Goal: Register for event/course

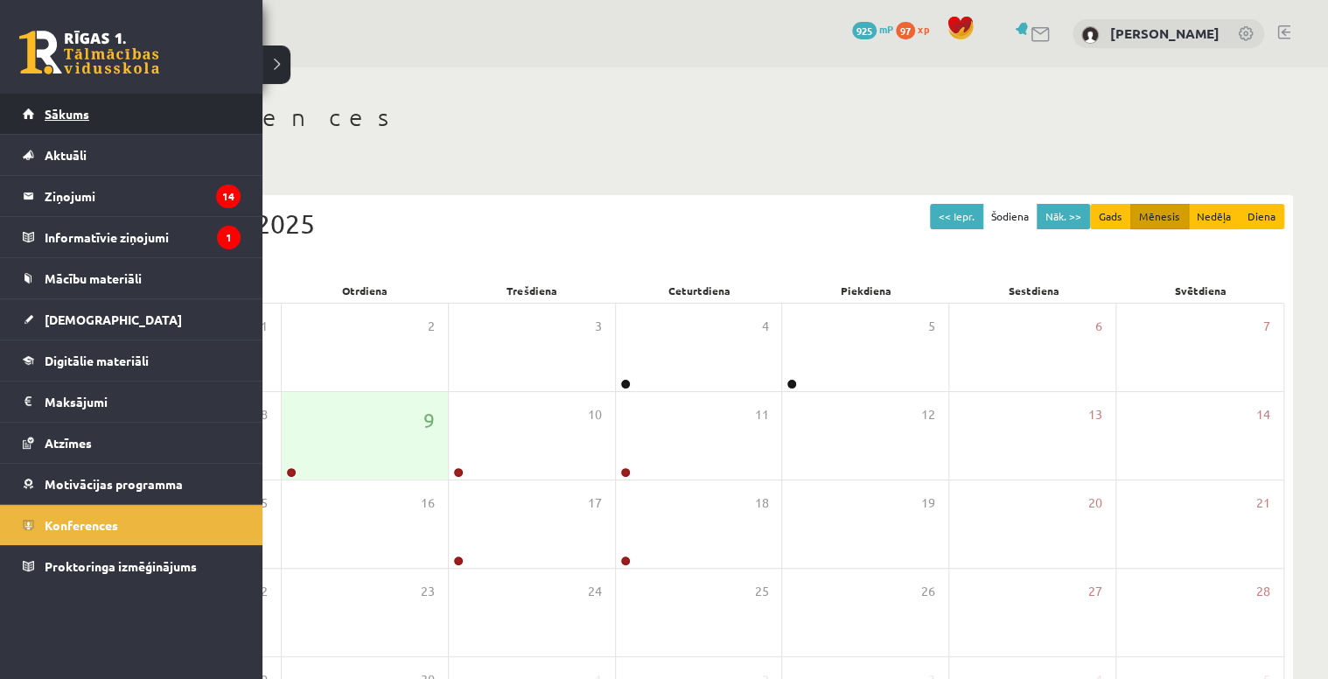
click at [143, 119] on link "Sākums" at bounding box center [132, 114] width 218 height 40
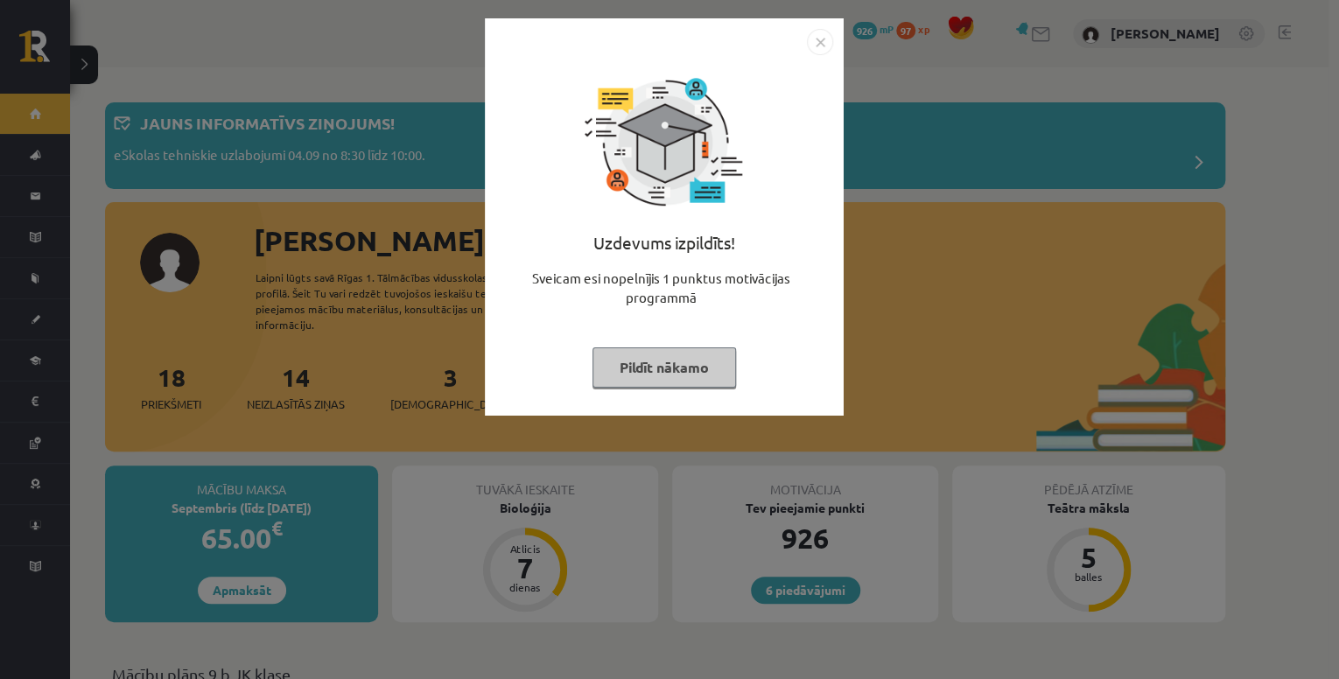
click at [823, 44] on img "Close" at bounding box center [820, 42] width 26 height 26
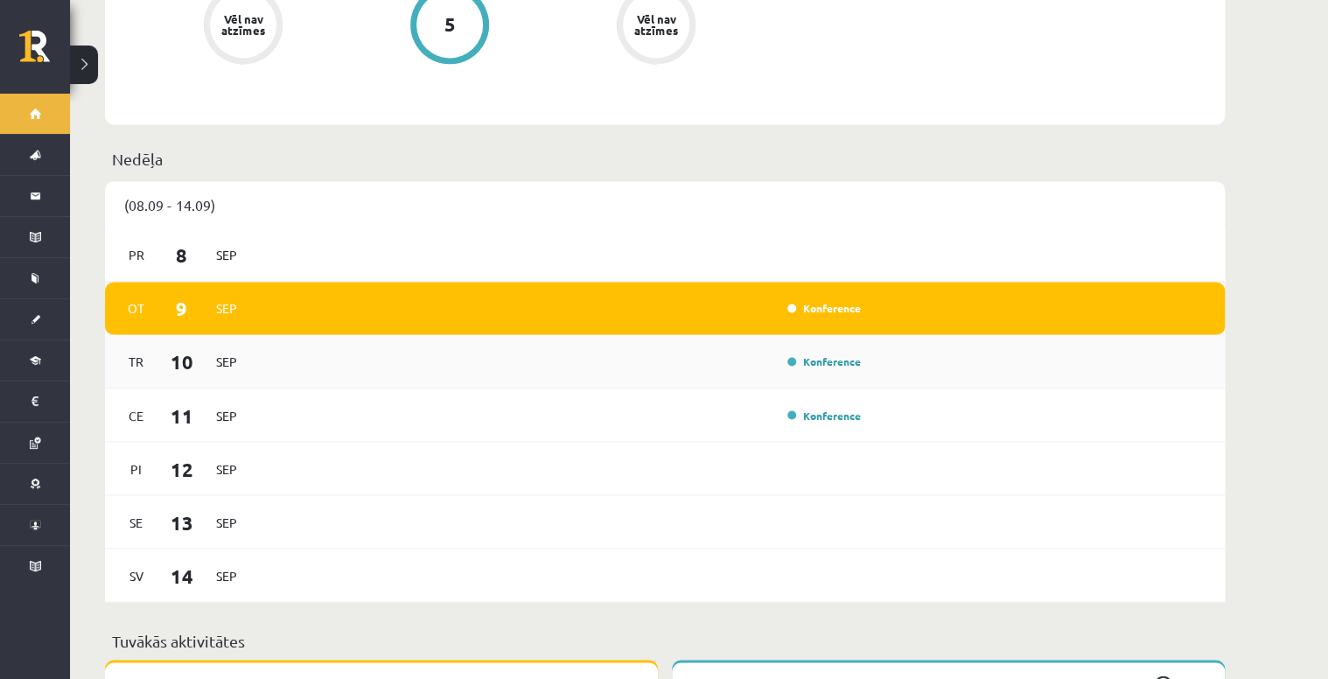
scroll to position [1120, 0]
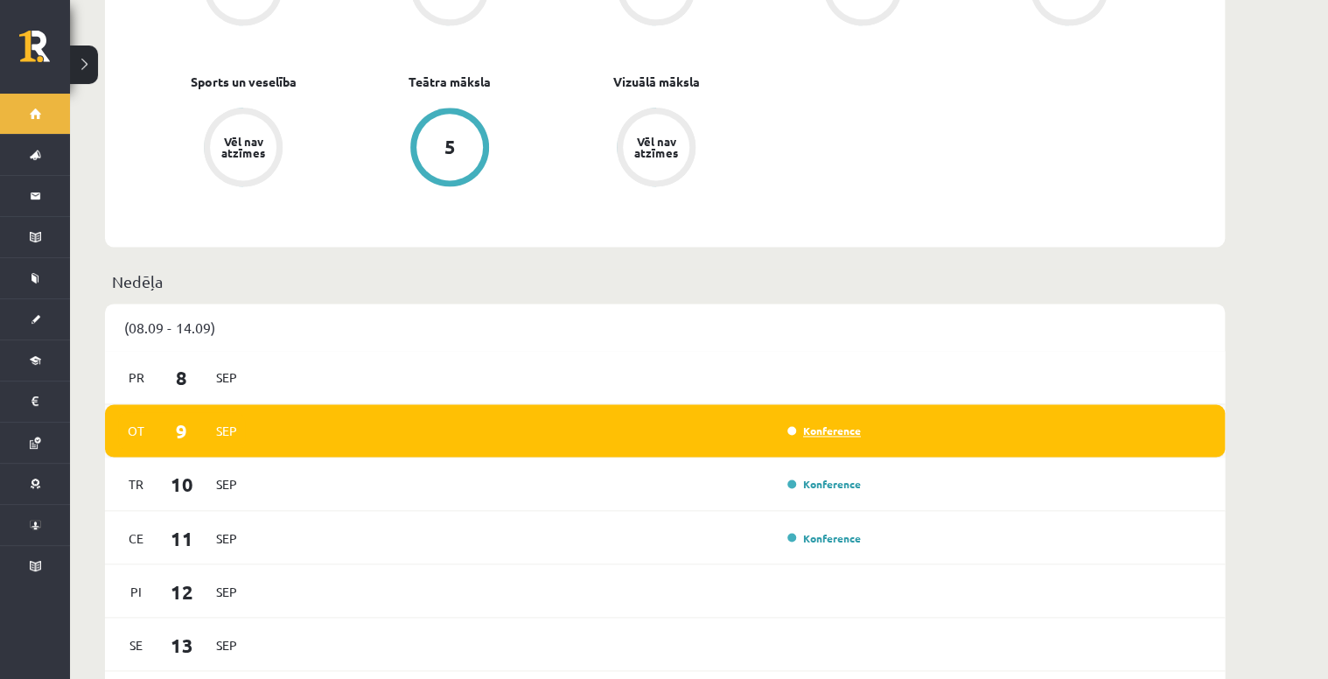
click at [833, 424] on link "Konference" at bounding box center [825, 431] width 74 height 14
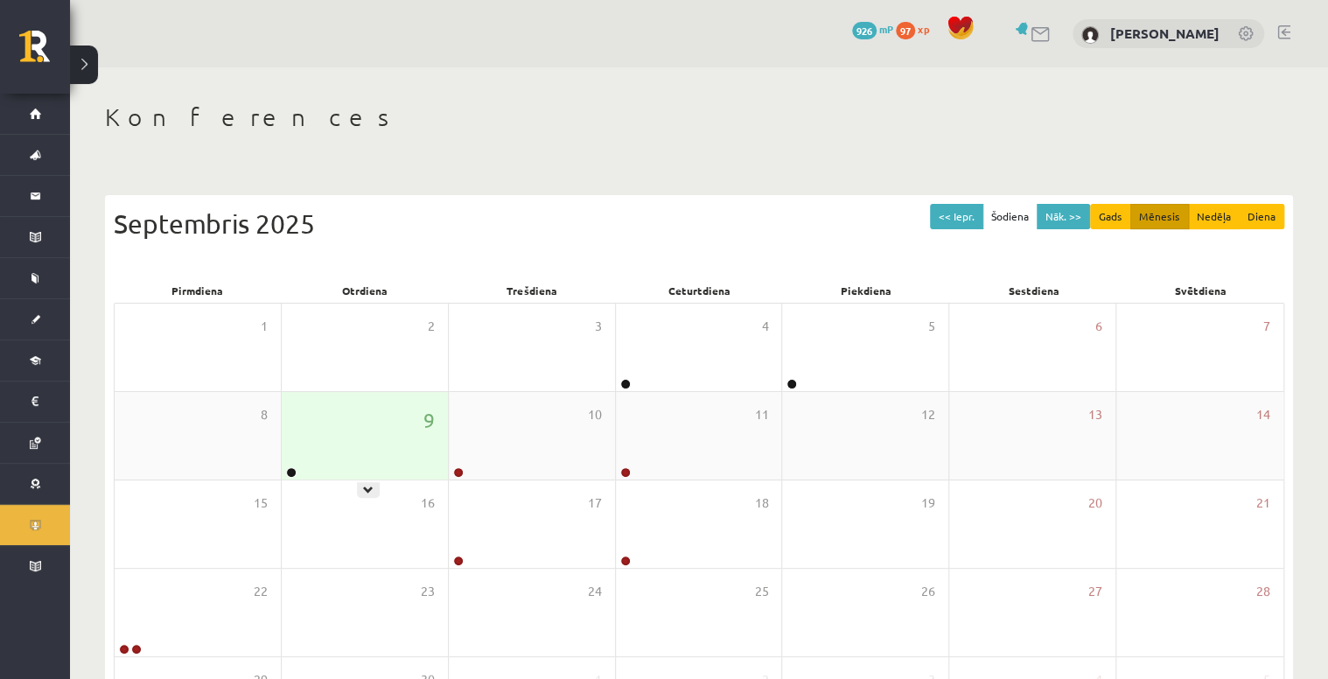
click at [393, 461] on div "9" at bounding box center [365, 436] width 166 height 88
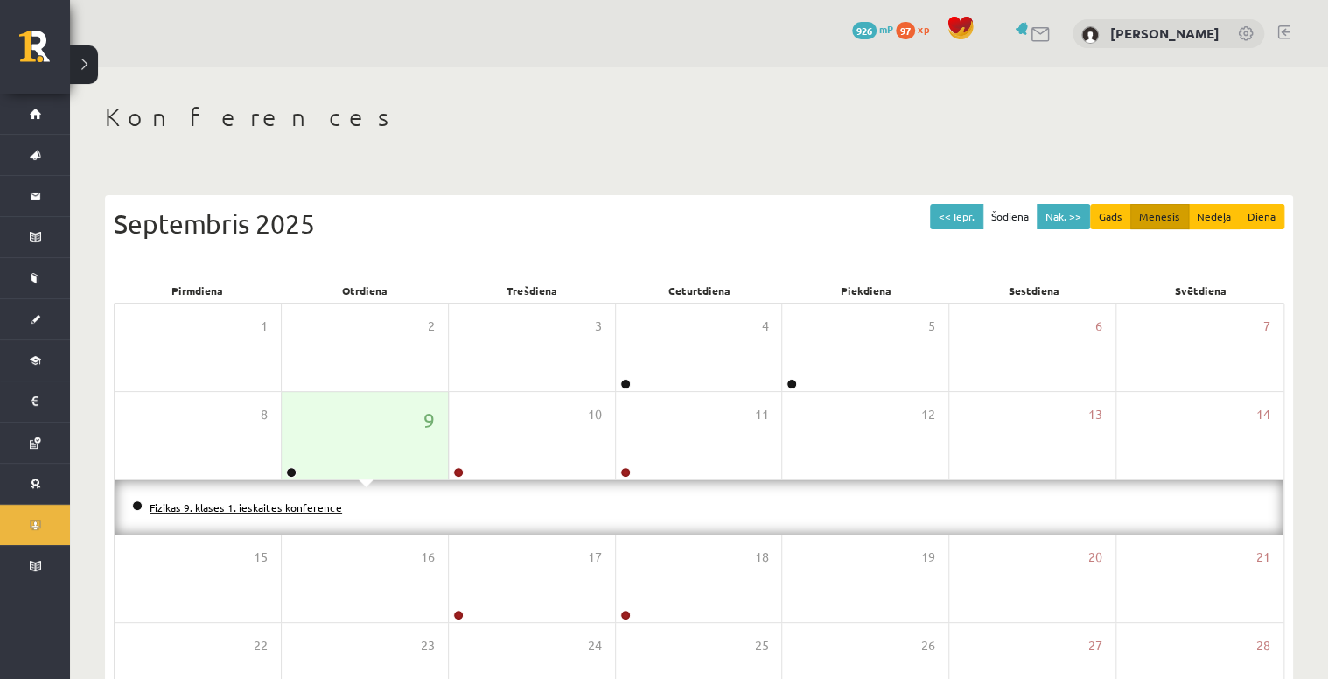
click at [307, 503] on link "Fizikas 9. klases 1. ieskaites konference" at bounding box center [246, 508] width 193 height 14
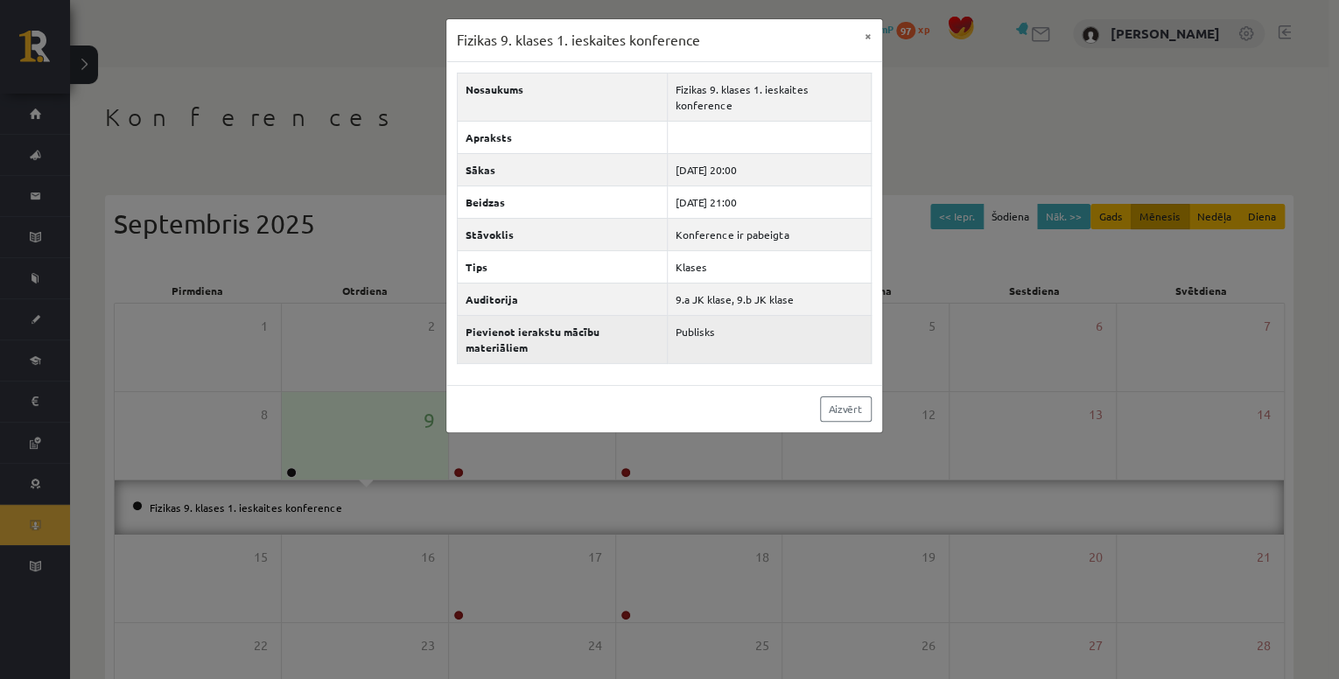
click at [614, 315] on th "Pievienot ierakstu mācību materiāliem" at bounding box center [563, 339] width 210 height 48
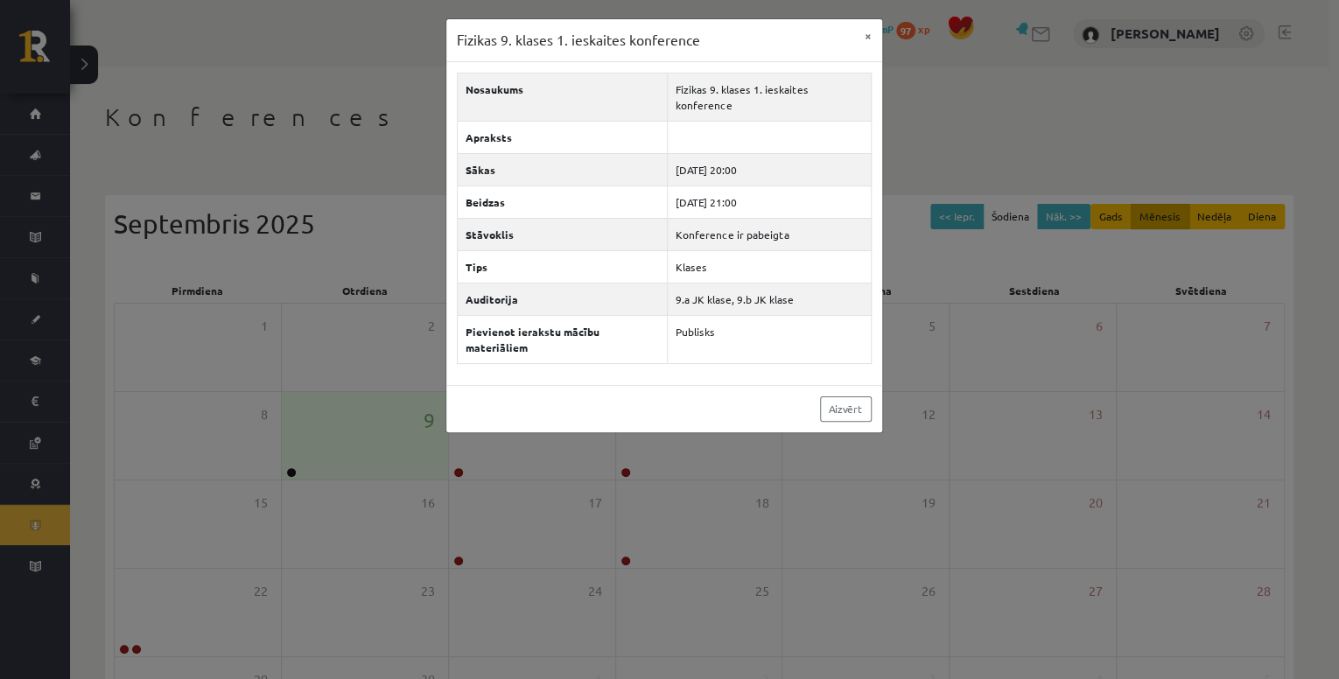
click at [786, 70] on div "Nosaukums Fizikas 9. klases 1. ieskaites konference Apraksts Sākas [DATE] 20:00…" at bounding box center [664, 223] width 436 height 323
click at [765, 121] on td at bounding box center [769, 137] width 204 height 32
click at [869, 37] on button "×" at bounding box center [868, 35] width 28 height 33
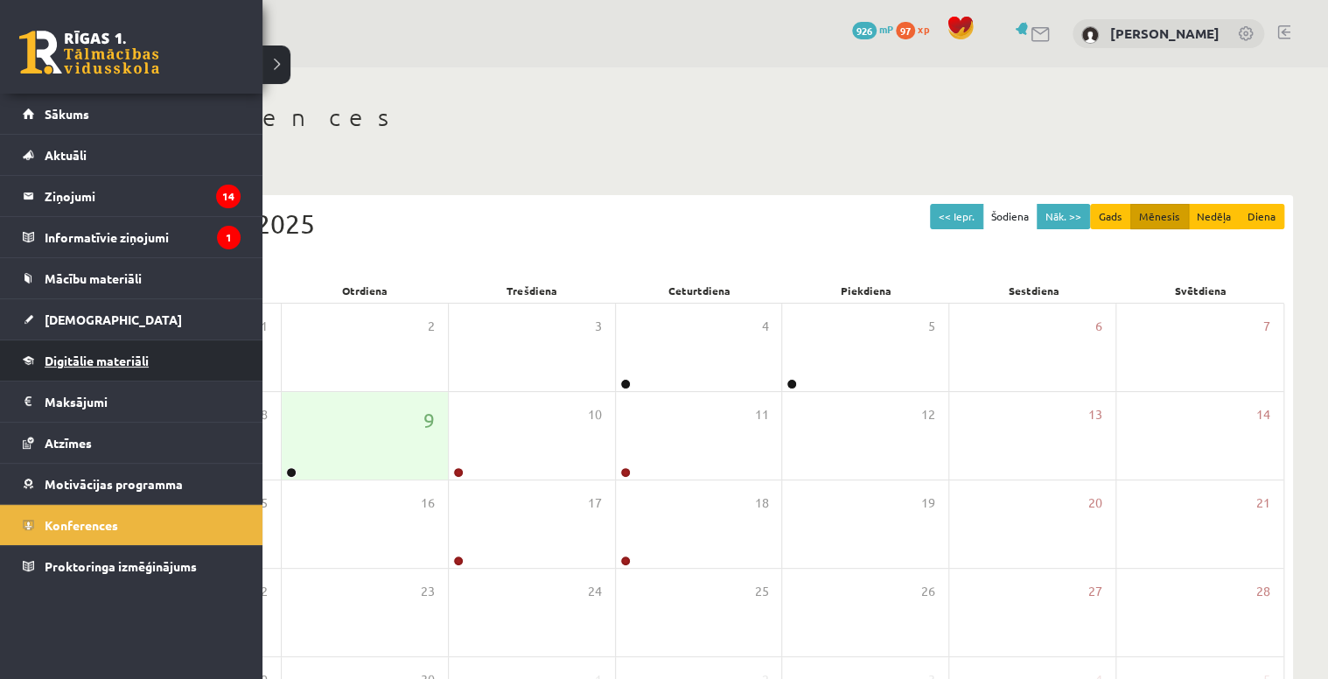
click at [88, 357] on span "Digitālie materiāli" at bounding box center [97, 361] width 104 height 16
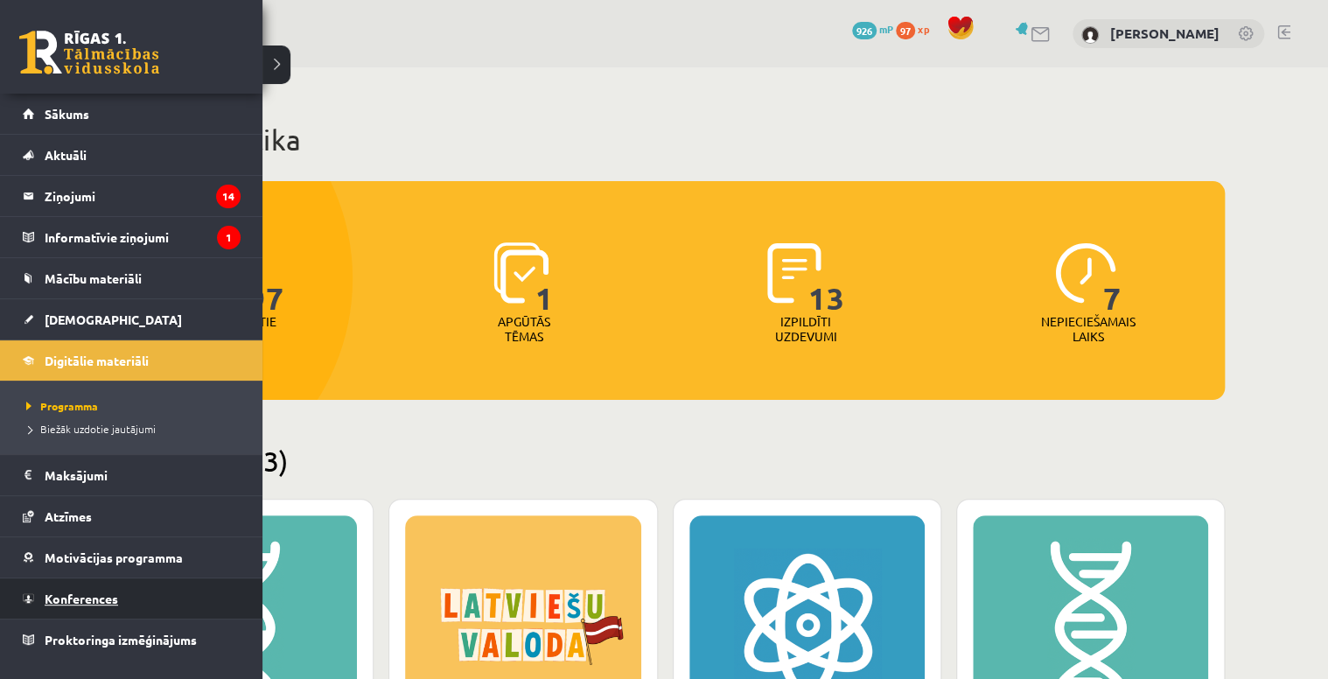
click at [112, 603] on link "Konferences" at bounding box center [132, 598] width 218 height 40
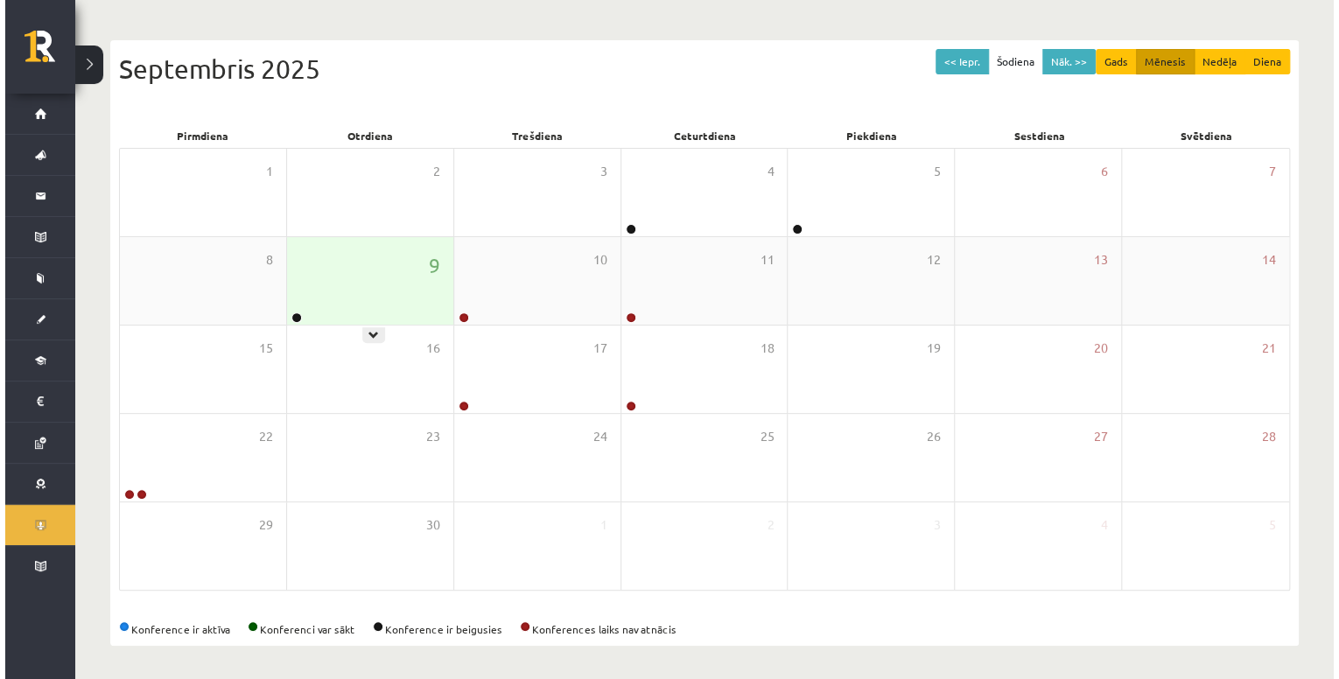
scroll to position [156, 0]
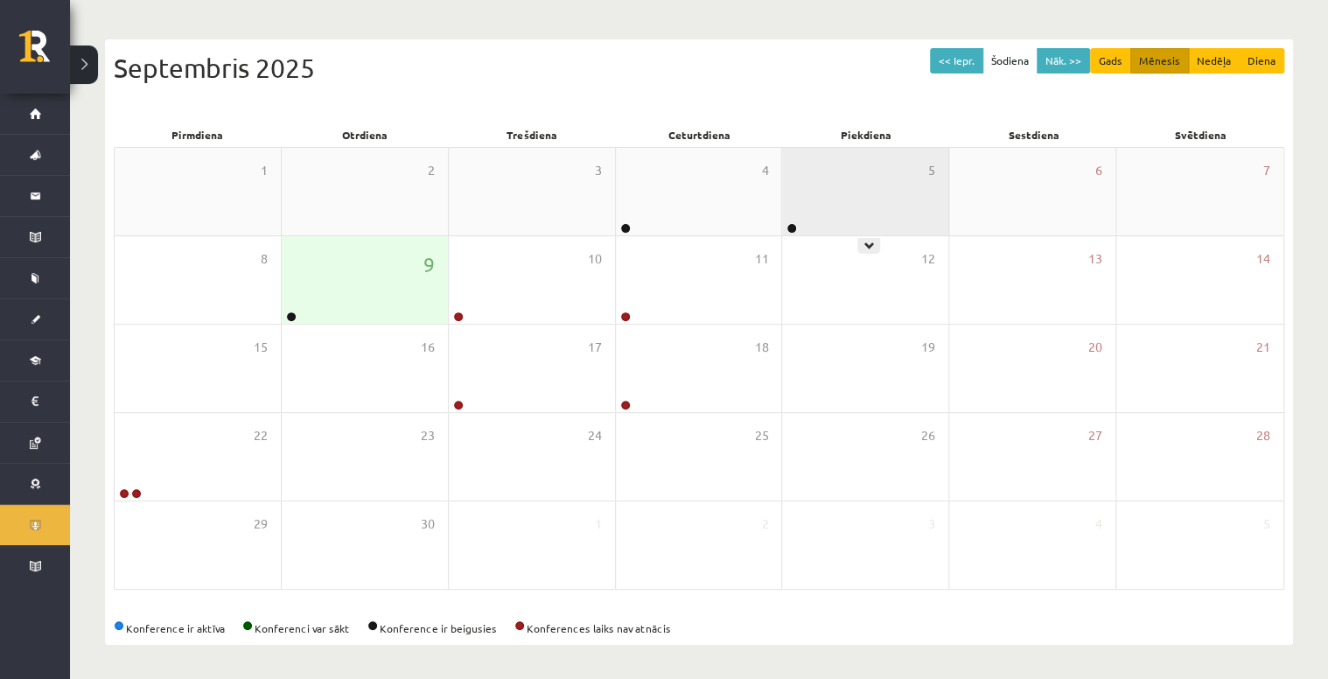
click at [863, 207] on div "5" at bounding box center [865, 192] width 166 height 88
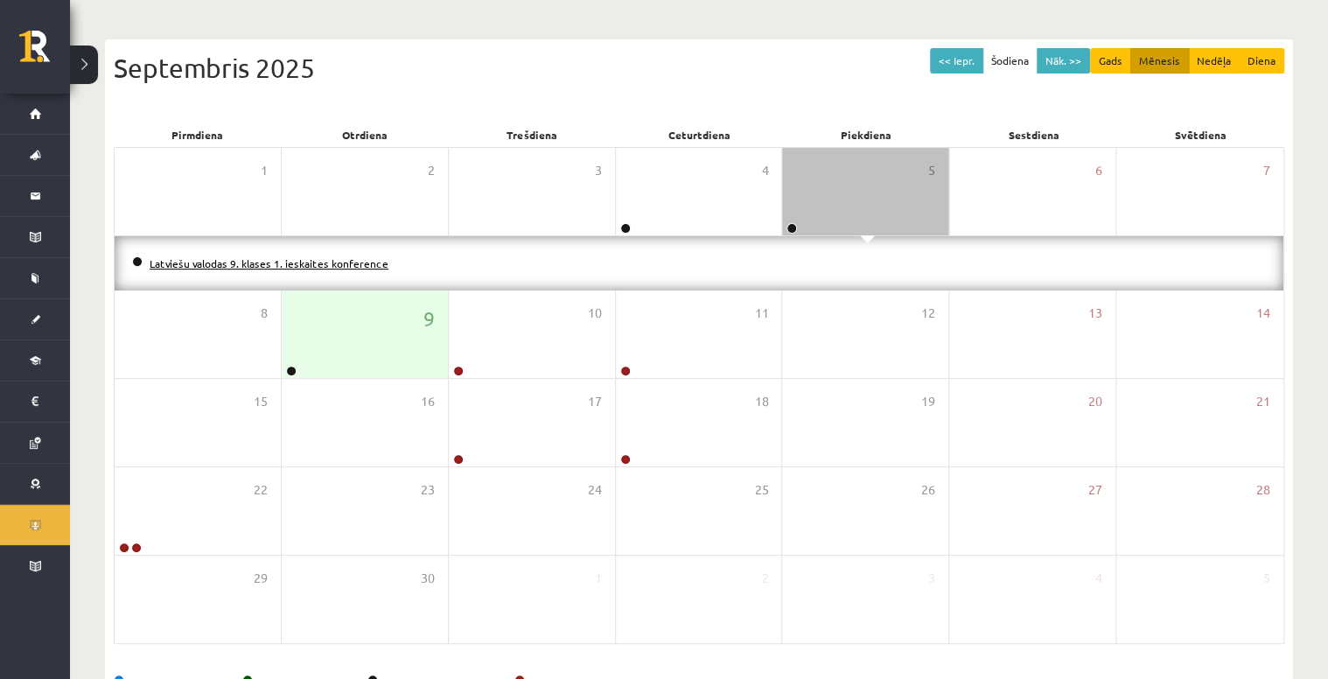
click at [359, 260] on link "Latviešu valodas 9. klases 1. ieskaites konference" at bounding box center [269, 263] width 239 height 14
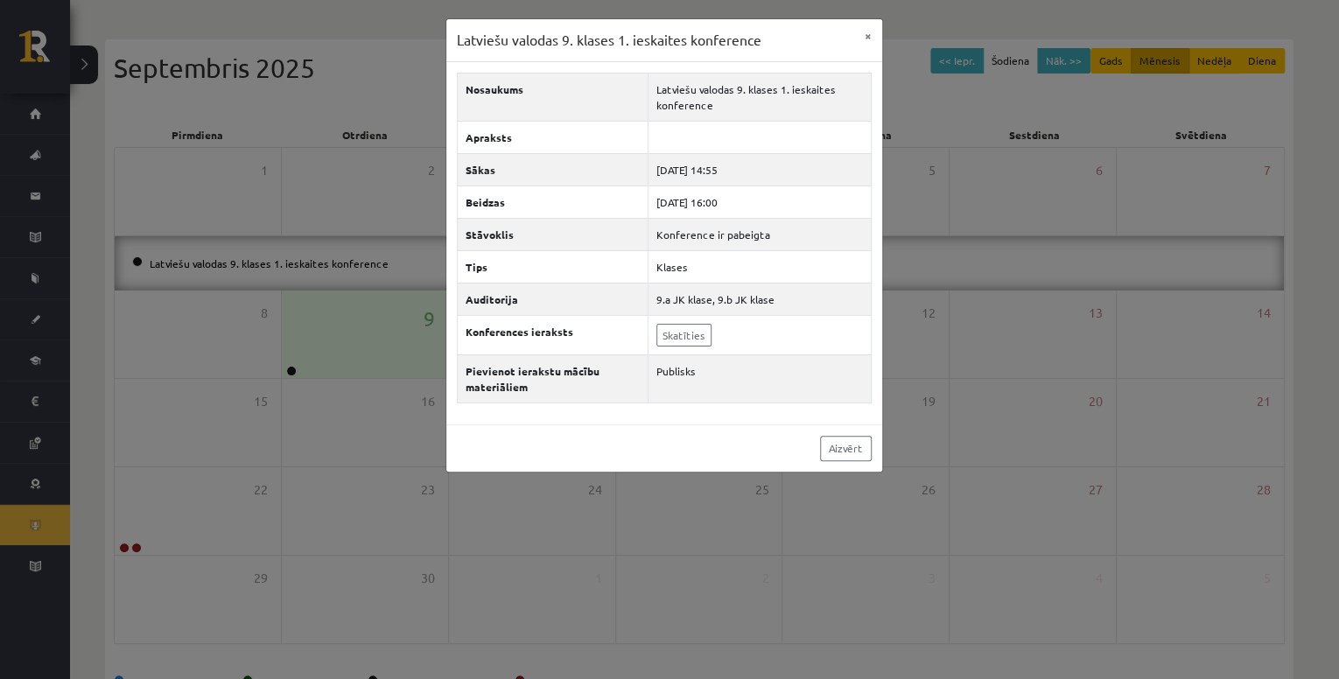
click at [1327, 214] on html "0 Dāvanas 926 mP 97 xp [PERSON_NAME] Sākums Aktuāli Kā mācīties eSKOLĀ Kontakti…" at bounding box center [669, 183] width 1339 height 679
click at [872, 32] on button "×" at bounding box center [868, 35] width 28 height 33
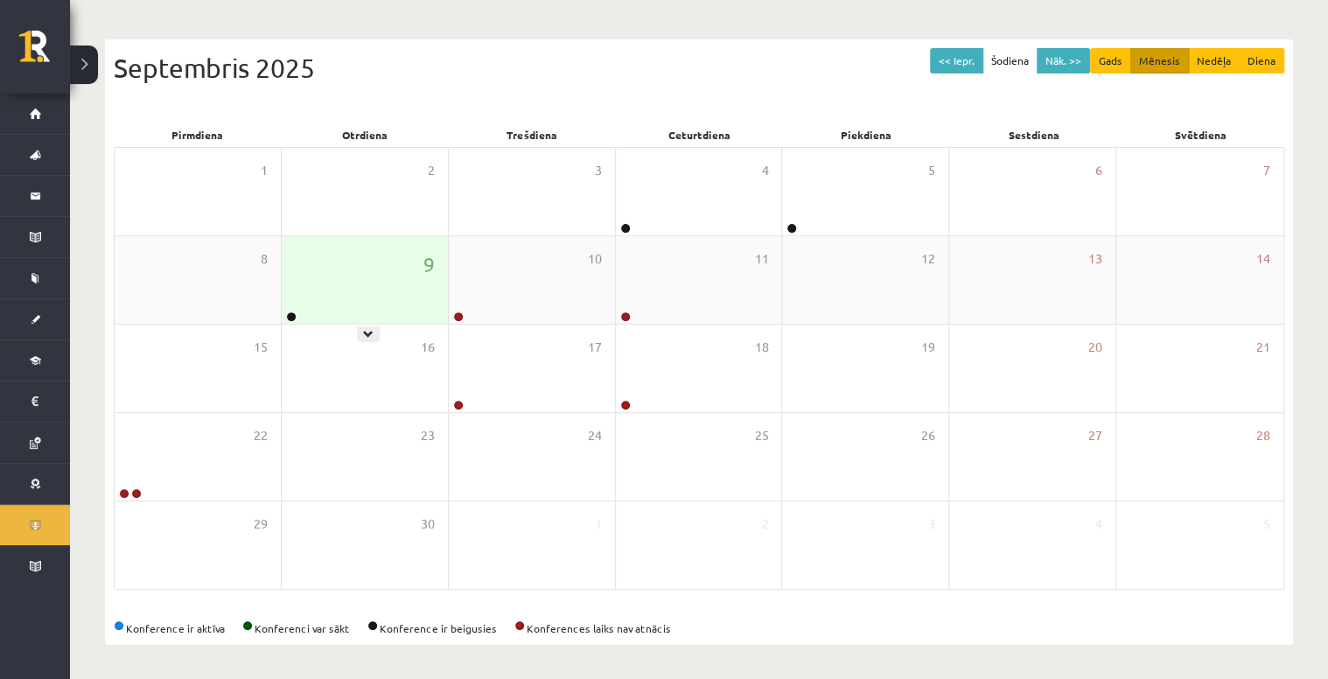
click at [413, 299] on div "9" at bounding box center [365, 280] width 166 height 88
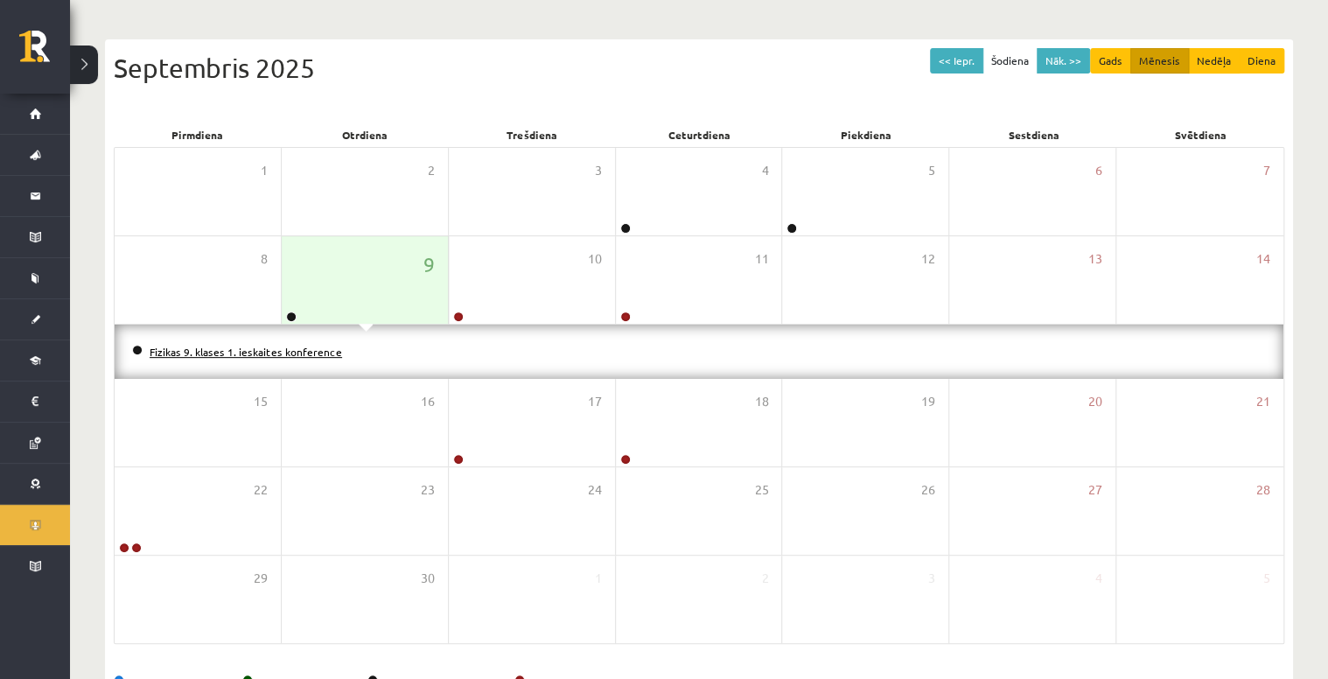
click at [324, 346] on link "Fizikas 9. klases 1. ieskaites konference" at bounding box center [246, 352] width 193 height 14
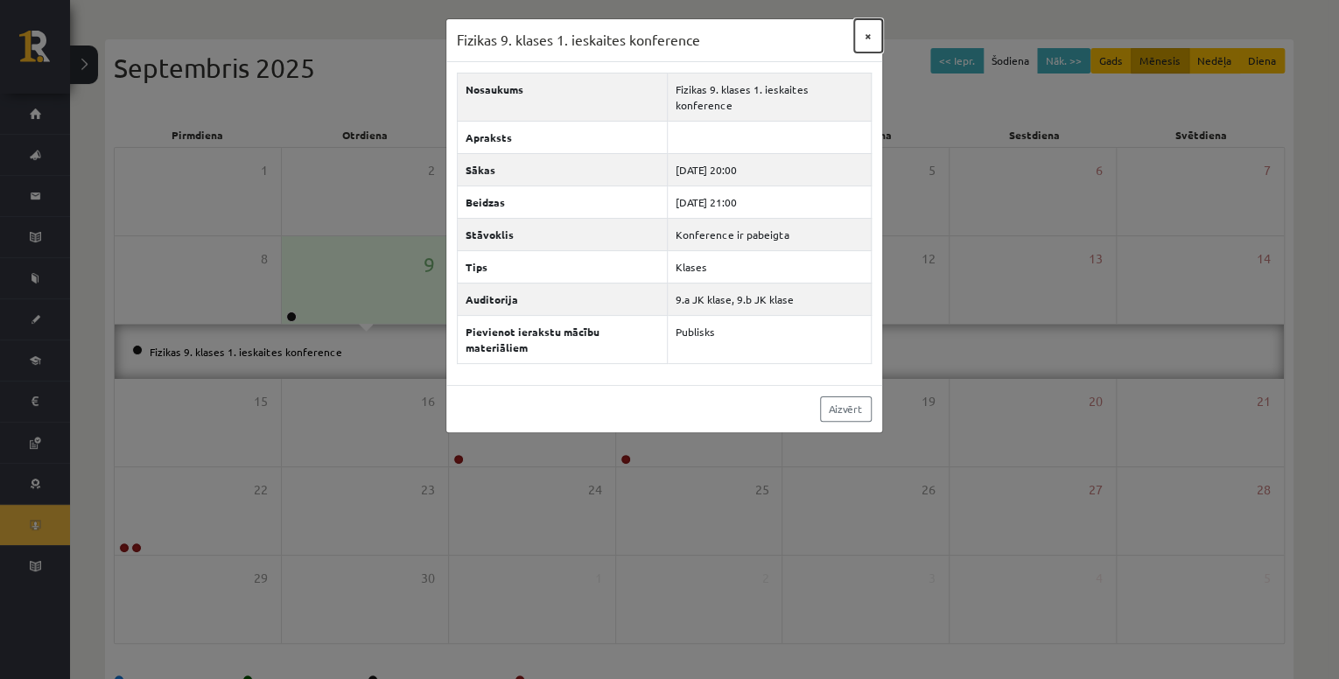
click at [867, 33] on button "×" at bounding box center [868, 35] width 28 height 33
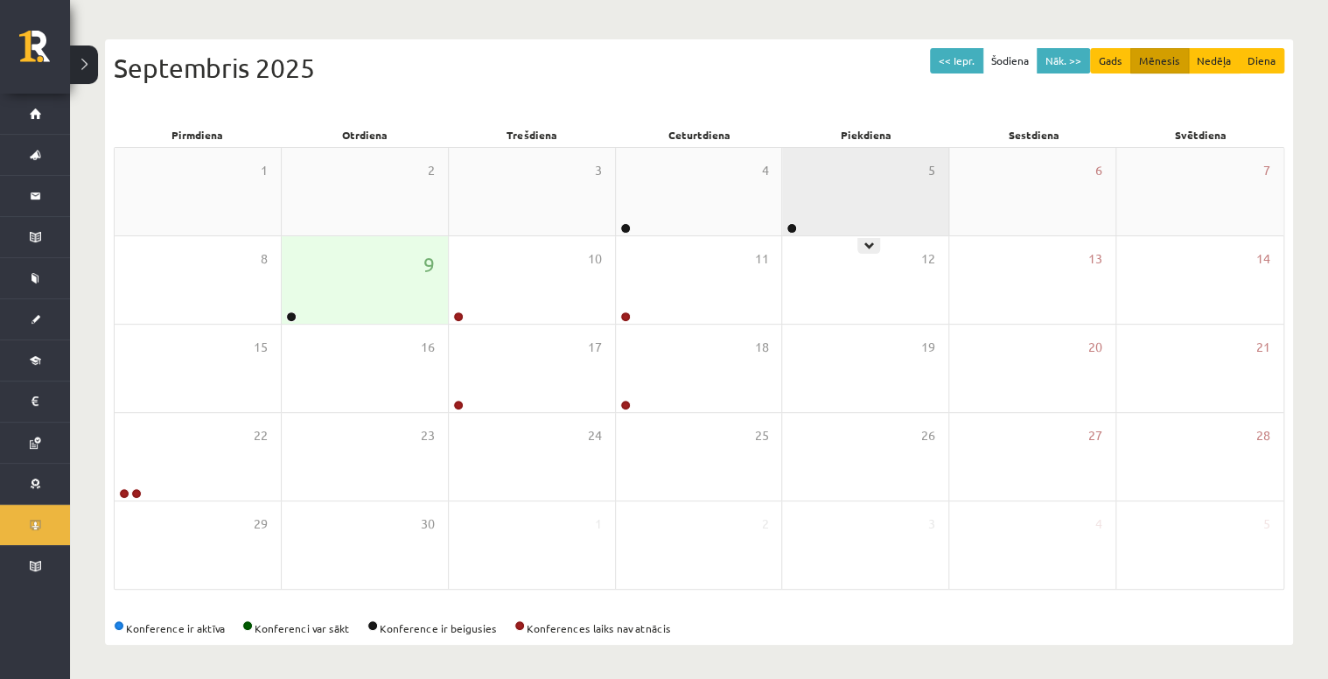
click at [849, 192] on div "5" at bounding box center [865, 192] width 166 height 88
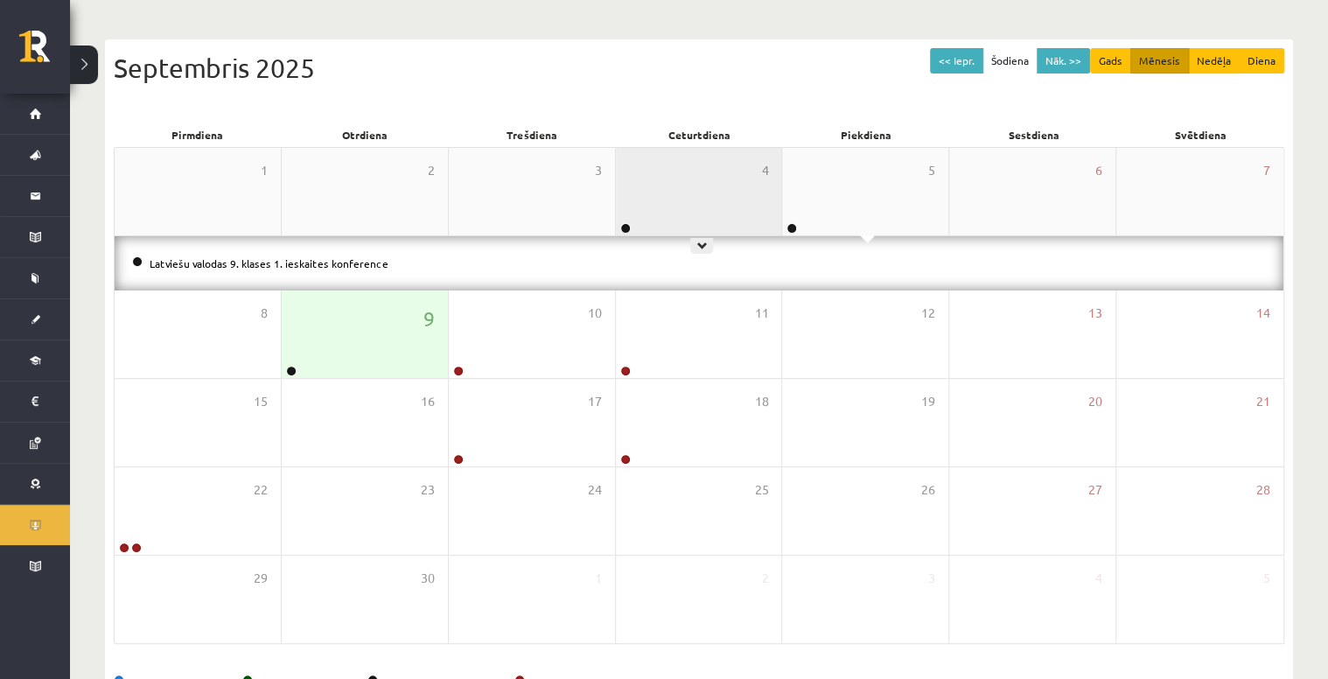
click at [672, 193] on div "4" at bounding box center [699, 192] width 166 height 88
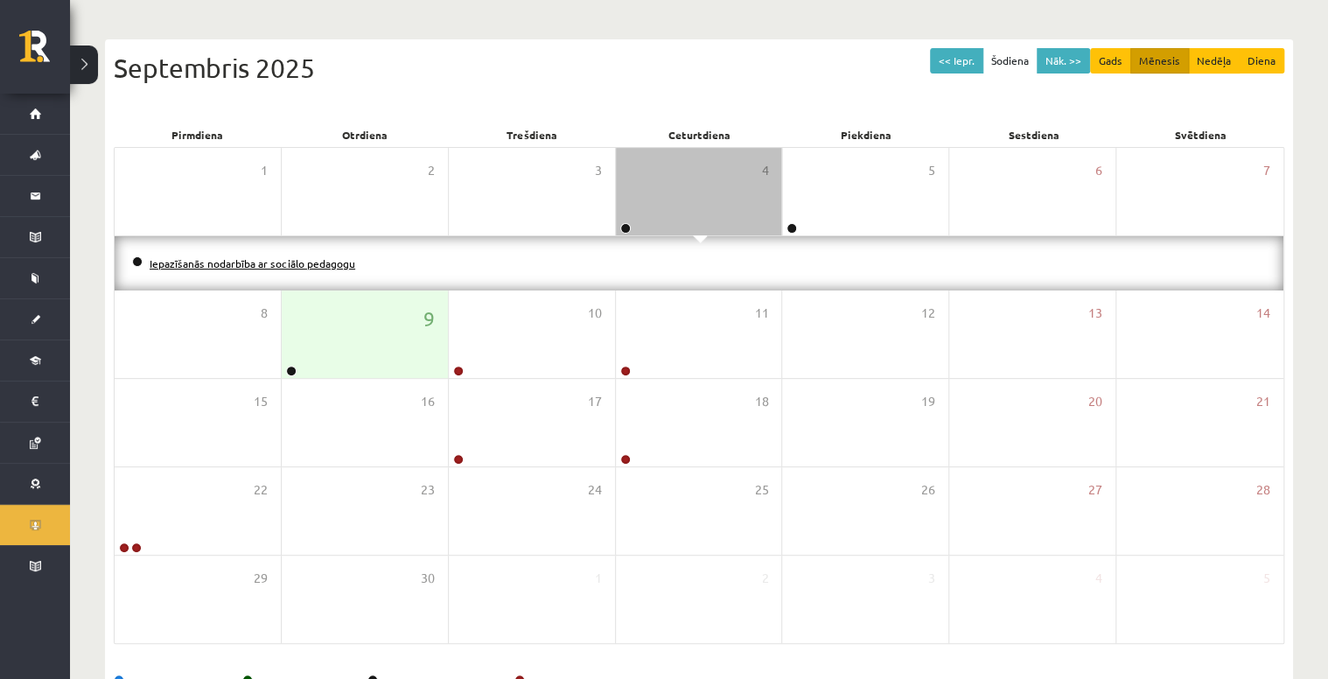
click at [342, 265] on link "Iepazīšanās nodarbība ar sociālo pedagogu" at bounding box center [253, 263] width 206 height 14
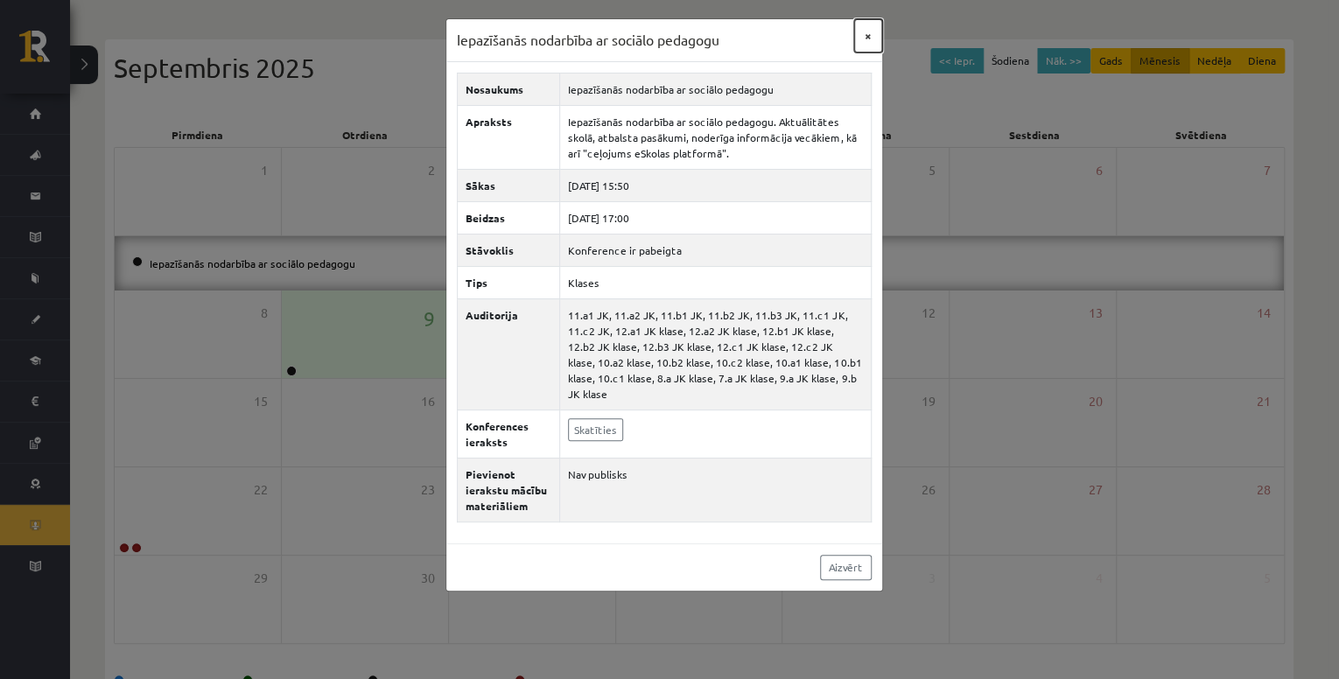
click at [867, 39] on button "×" at bounding box center [868, 35] width 28 height 33
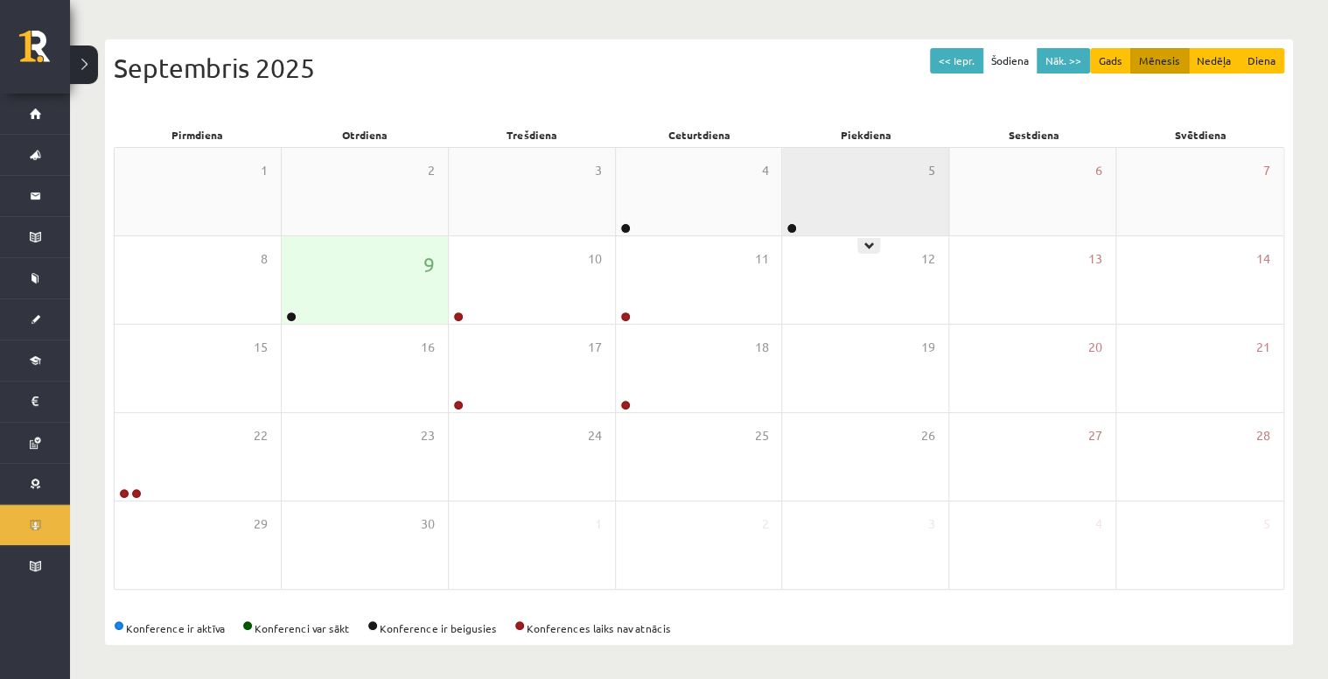
click at [872, 214] on div "5" at bounding box center [865, 192] width 166 height 88
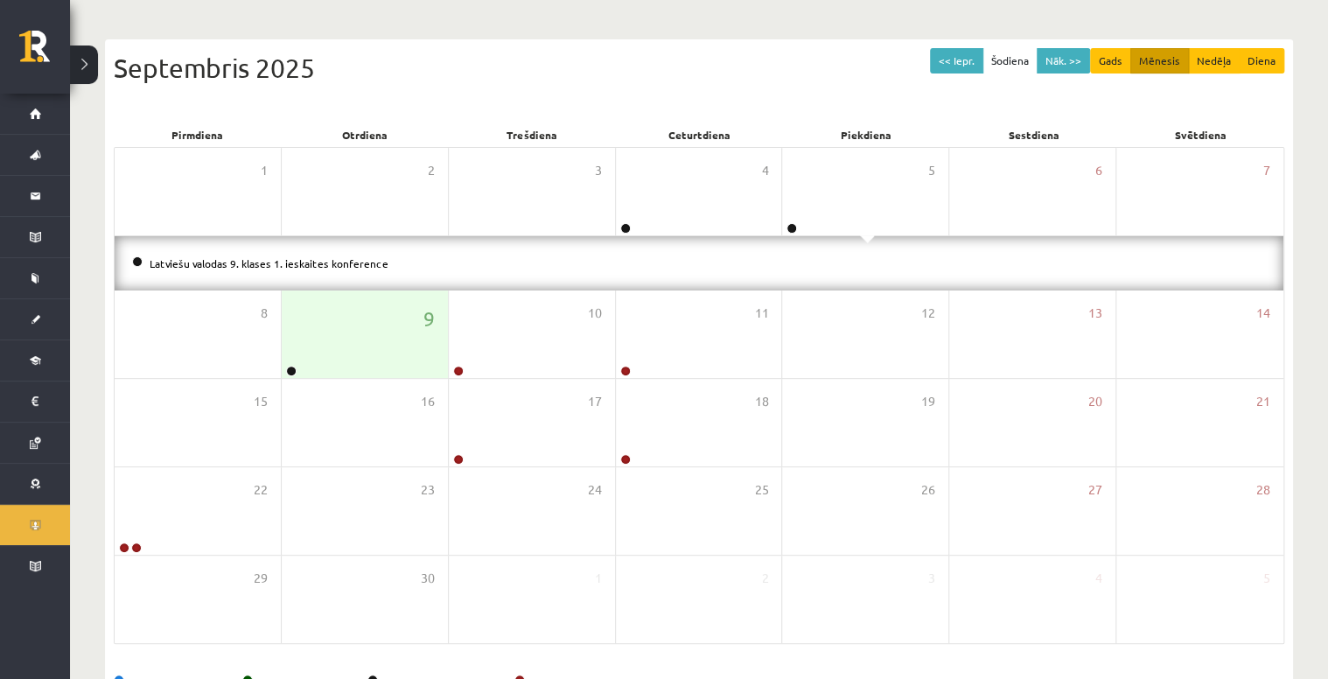
click at [350, 255] on li "Latviešu valodas 9. klases 1. ieskaites konference" at bounding box center [699, 263] width 1134 height 19
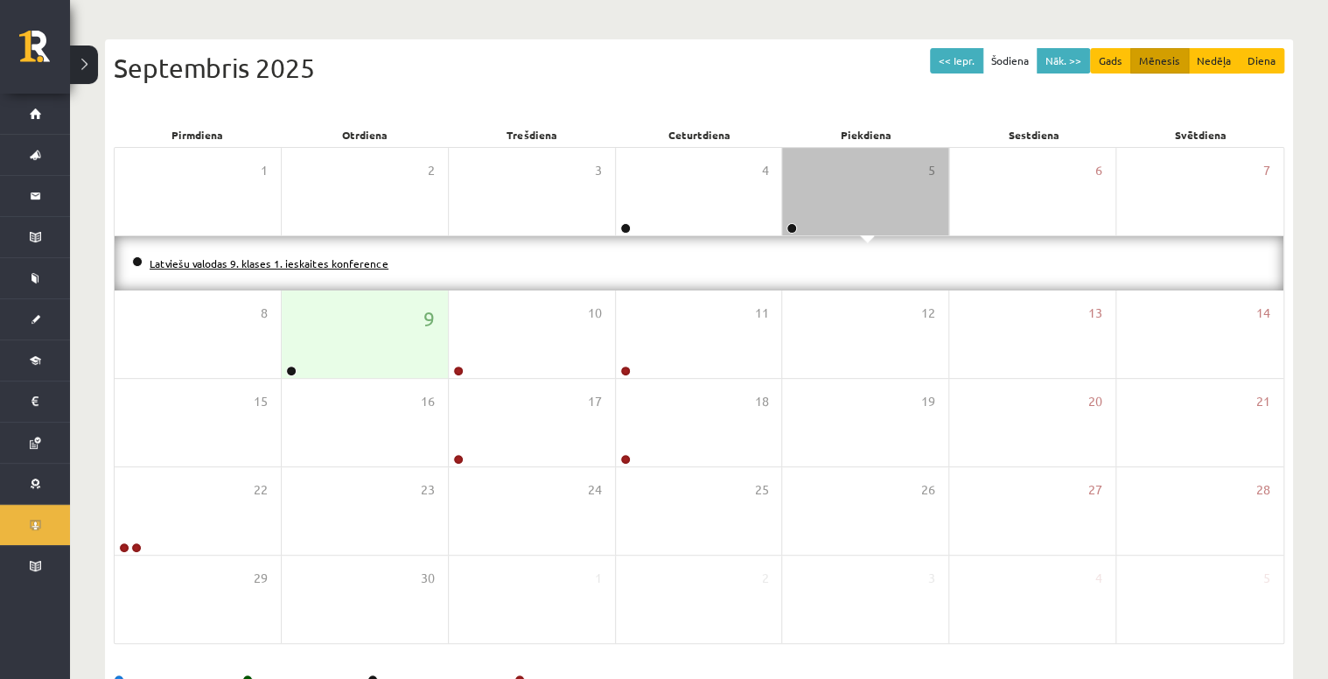
click at [347, 264] on link "Latviešu valodas 9. klases 1. ieskaites konference" at bounding box center [269, 263] width 239 height 14
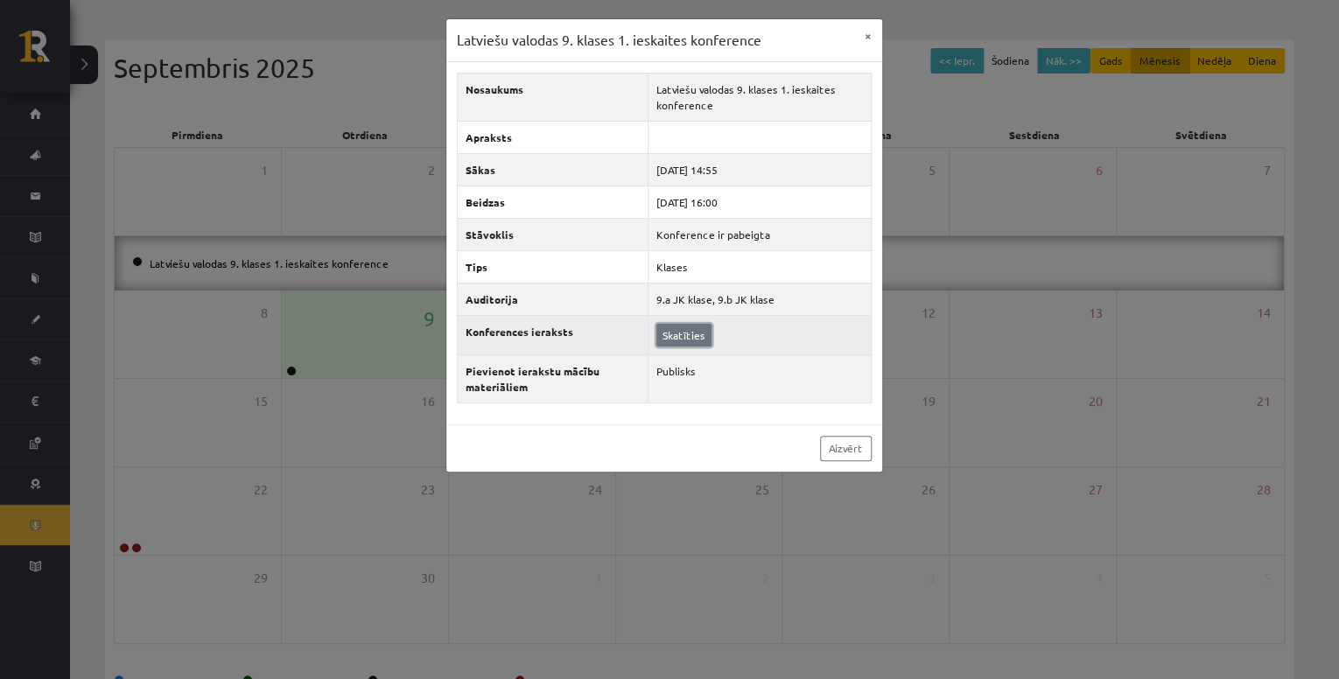
click at [681, 333] on link "Skatīties" at bounding box center [683, 335] width 55 height 23
